Goal: Find contact information: Find contact information

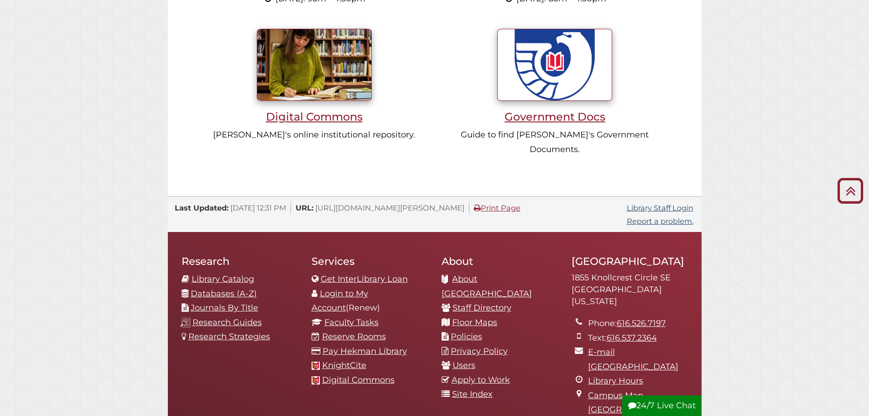
scroll to position [867, 0]
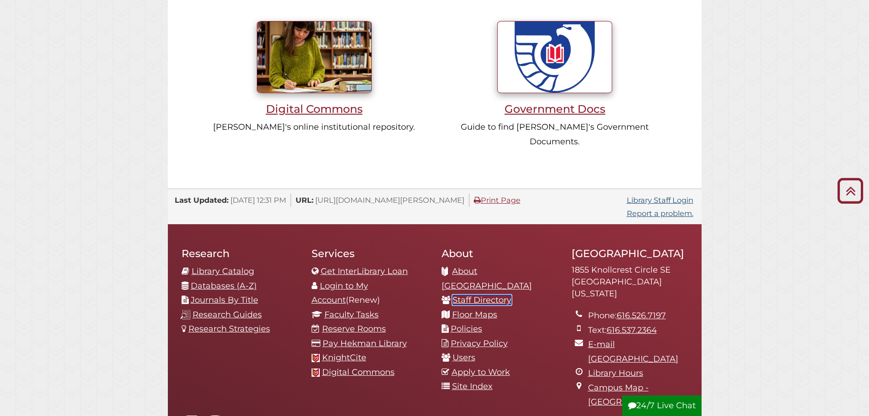
click at [478, 295] on link "Staff Directory" at bounding box center [481, 300] width 59 height 10
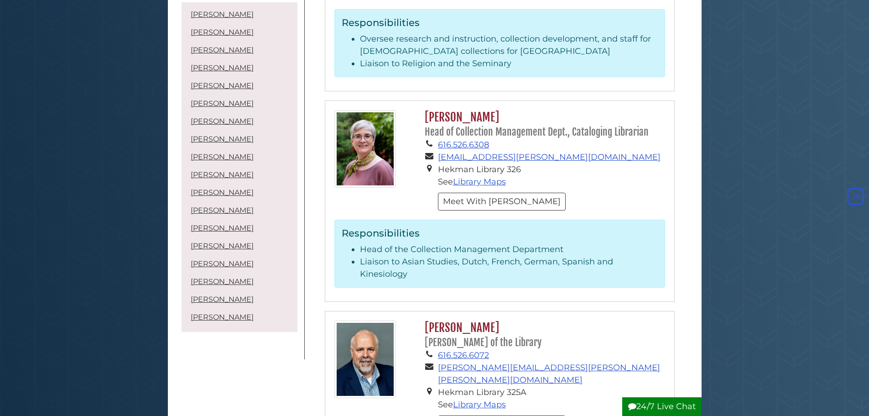
scroll to position [2280, 0]
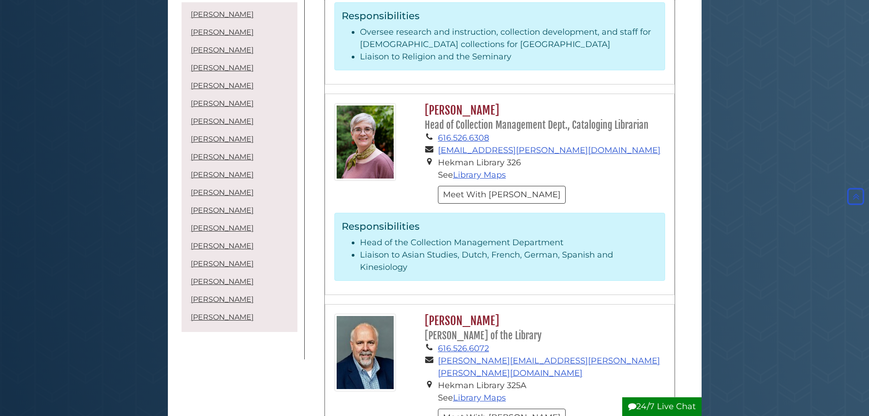
click at [480, 304] on section "[PERSON_NAME] [PERSON_NAME] of the Library 616.526.6072 [PERSON_NAME][EMAIL_ADD…" at bounding box center [499, 404] width 349 height 200
click at [472, 313] on h2 "[PERSON_NAME] [PERSON_NAME] of the Library" at bounding box center [542, 327] width 244 height 29
click at [378, 313] on img at bounding box center [365, 352] width 62 height 78
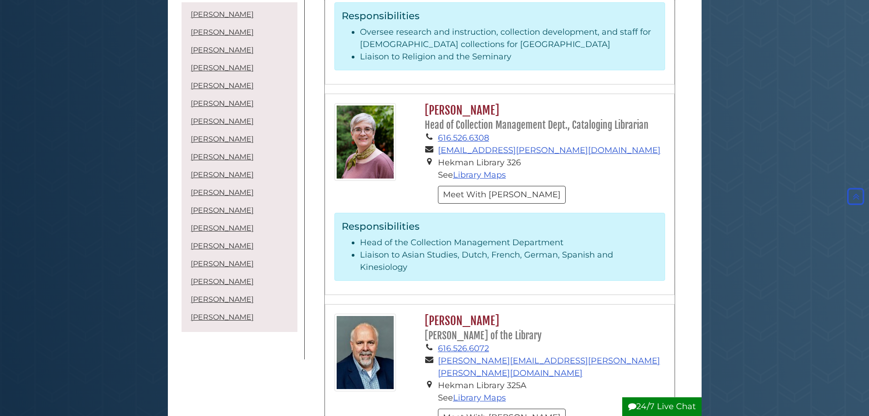
click at [377, 313] on img at bounding box center [365, 352] width 62 height 78
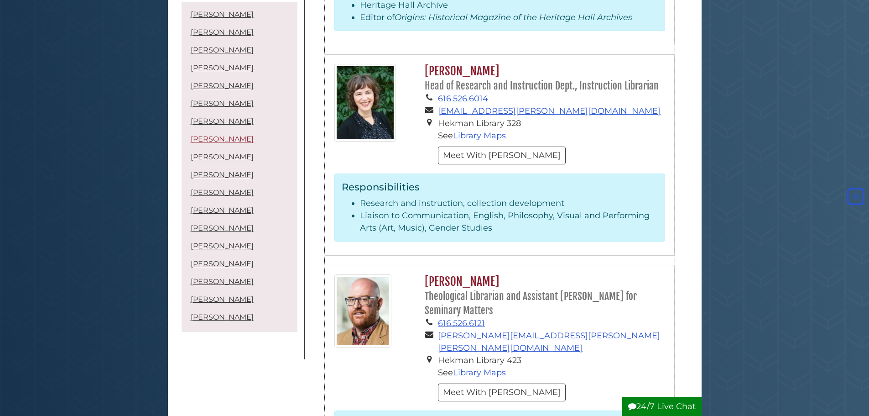
scroll to position [1870, 0]
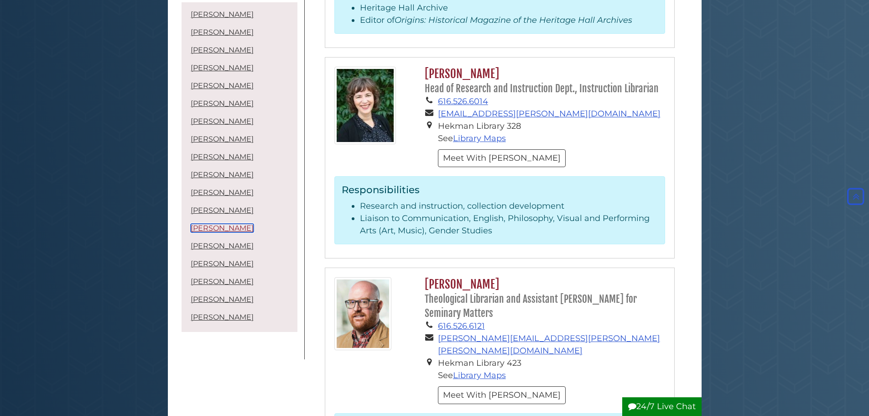
click at [229, 224] on link "[PERSON_NAME]" at bounding box center [222, 227] width 63 height 9
